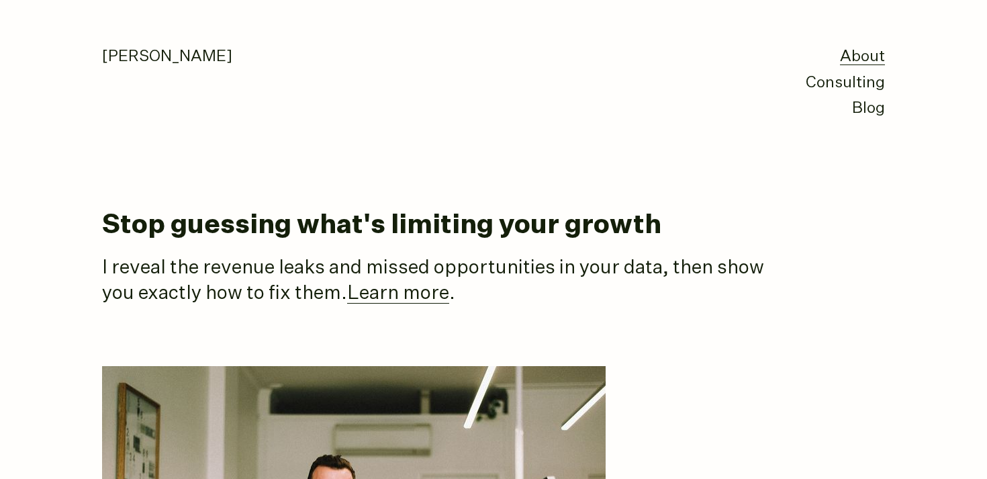
click at [394, 230] on h1 "Stop guessing what's limiting your growth" at bounding box center [493, 226] width 783 height 30
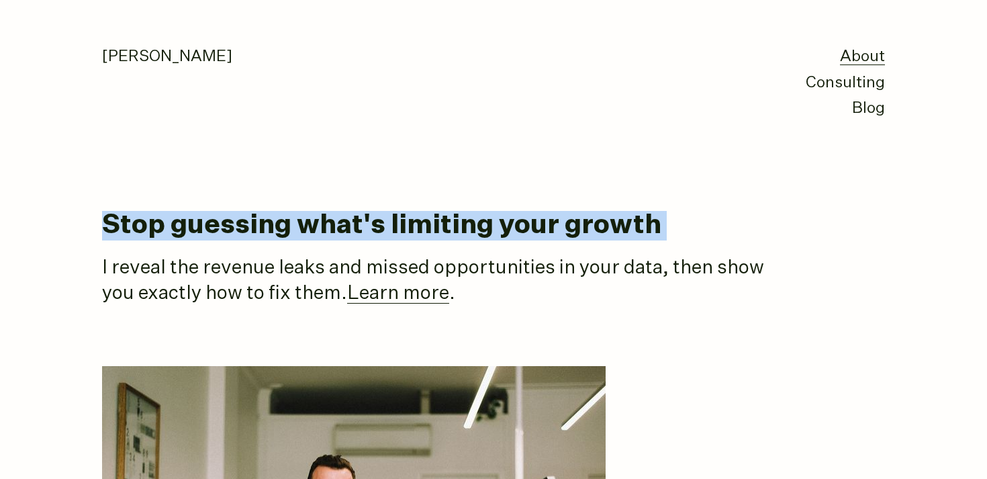
click at [394, 230] on h1 "Stop guessing what's limiting your growth" at bounding box center [493, 226] width 783 height 30
click at [843, 85] on link "Consulting" at bounding box center [845, 83] width 79 height 16
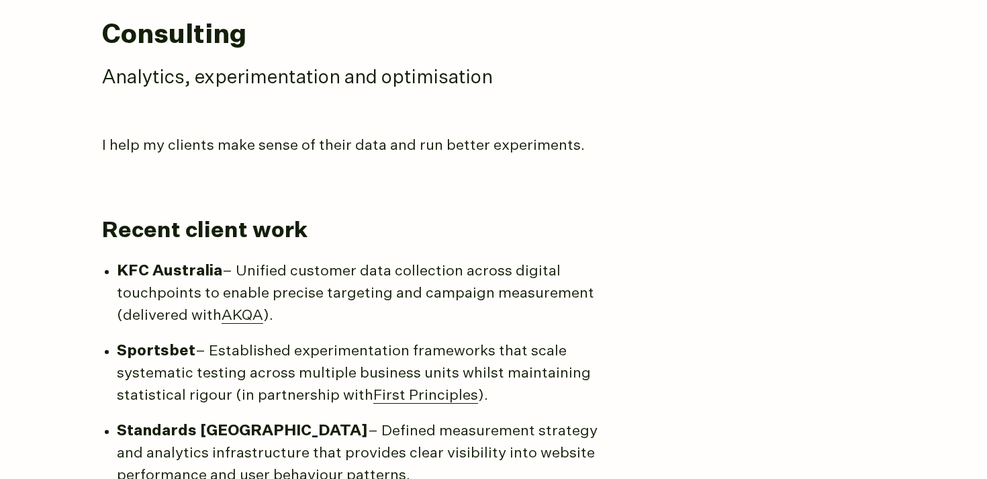
scroll to position [187, 0]
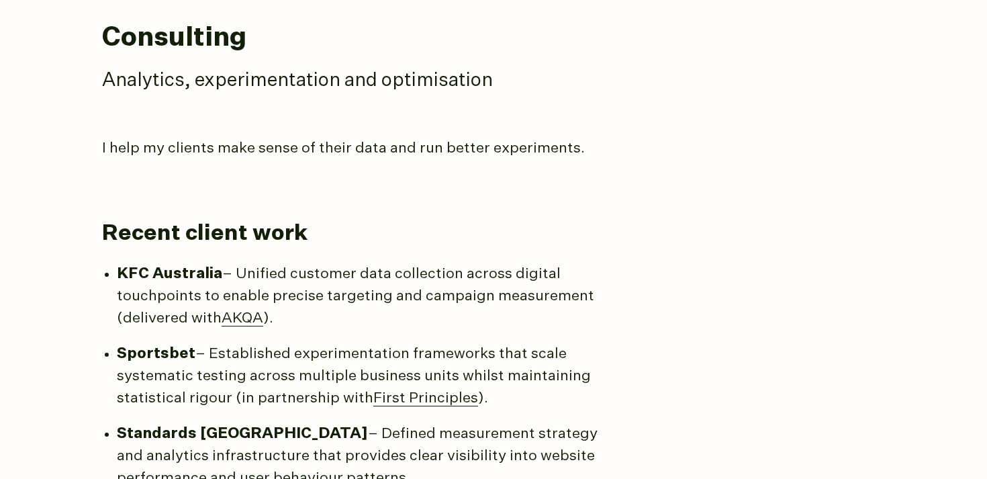
click at [388, 143] on p "I help my clients make sense of their data and run better experiments." at bounding box center [354, 149] width 504 height 22
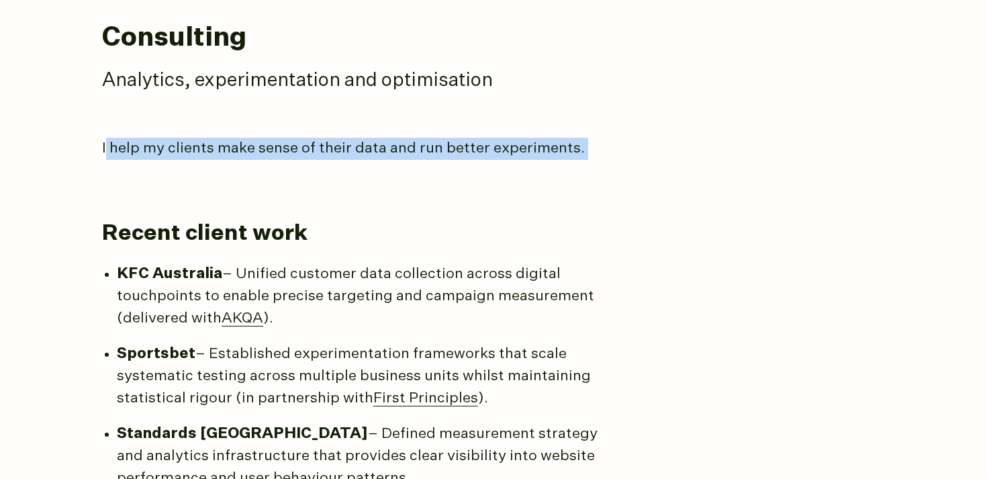
click at [388, 143] on p "I help my clients make sense of their data and run better experiments." at bounding box center [354, 149] width 504 height 22
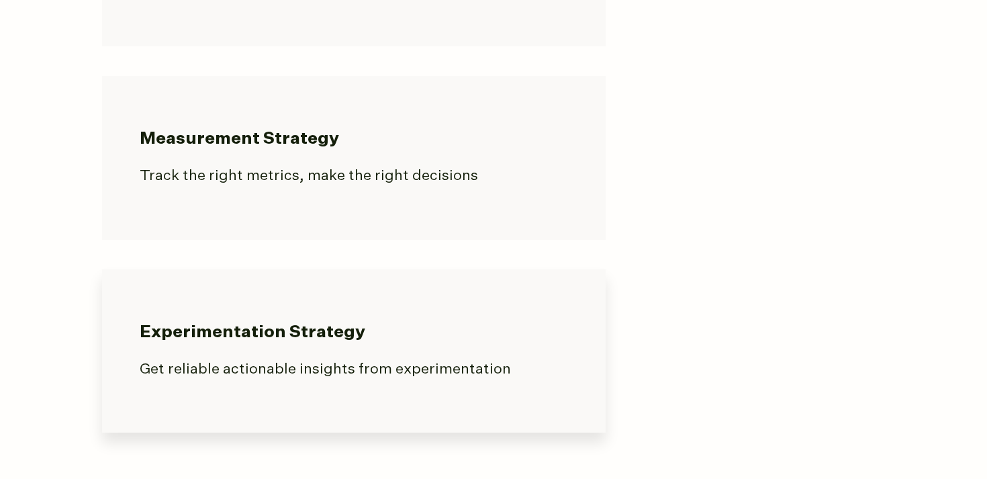
scroll to position [1199, 0]
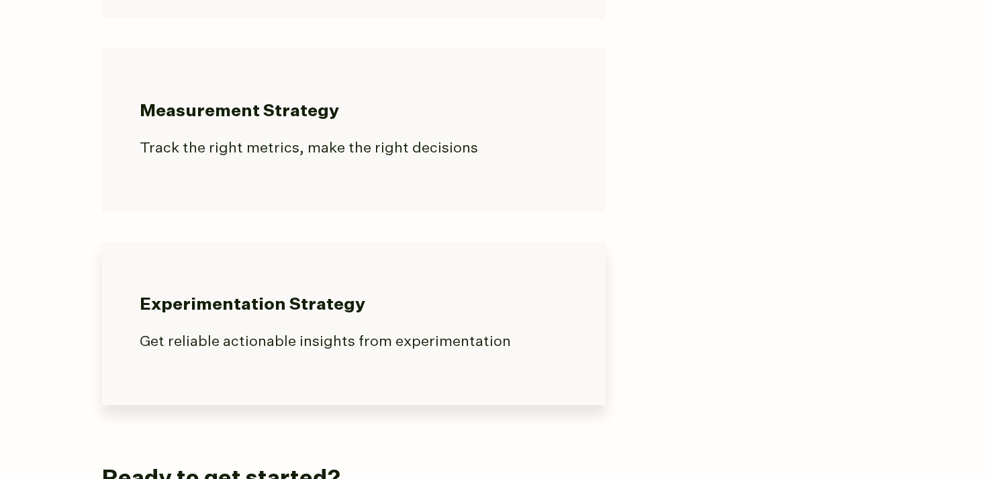
click at [421, 274] on link "Experimentation Strategy Get reliable actionable insights from experimentation" at bounding box center [354, 323] width 504 height 163
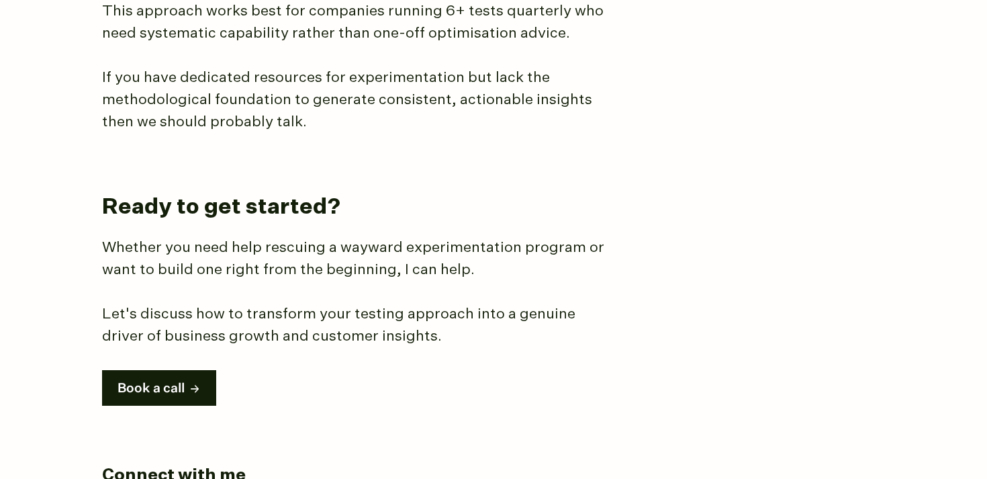
scroll to position [1498, 0]
